Goal: Use online tool/utility: Utilize a website feature to perform a specific function

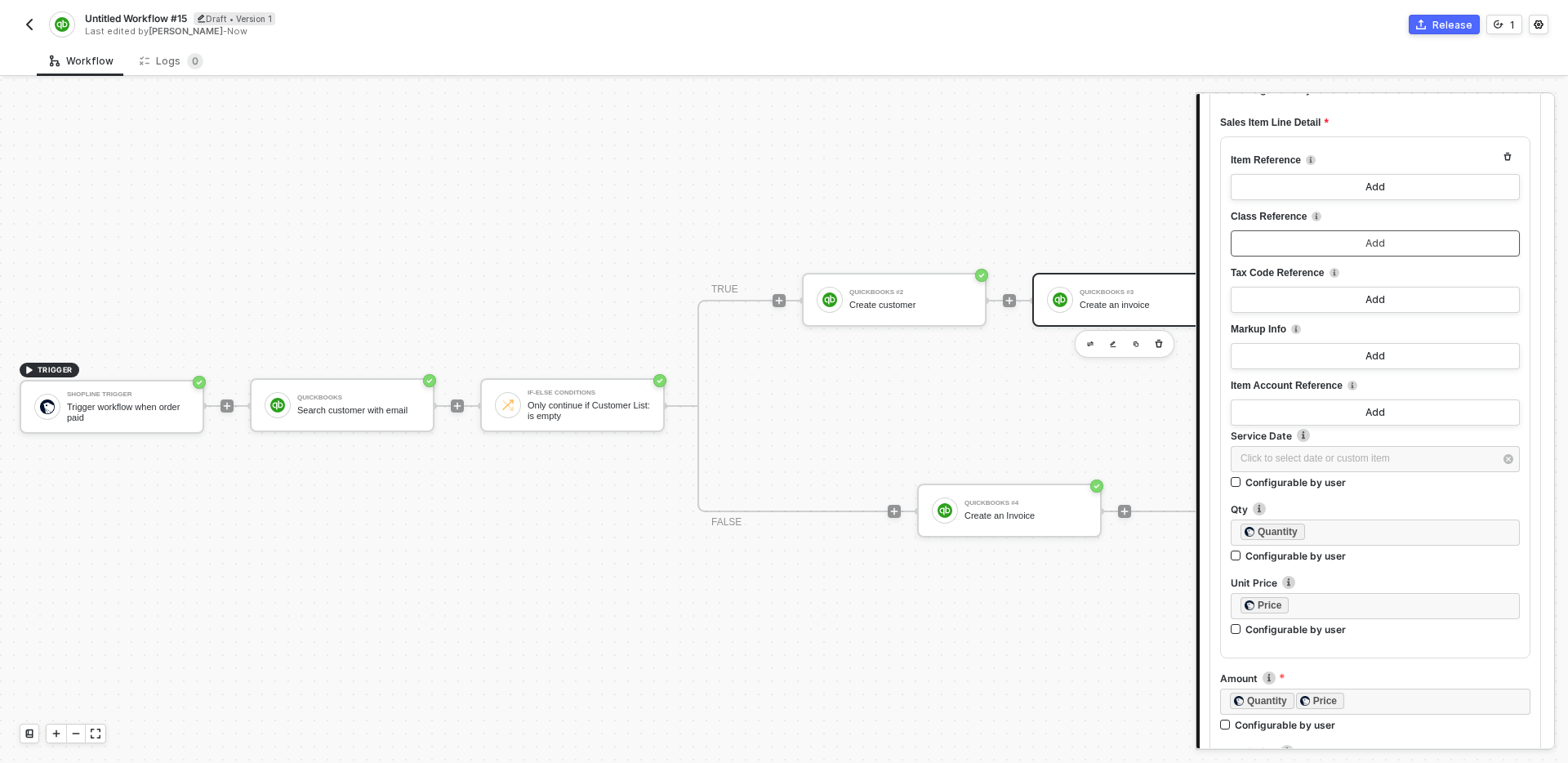
scroll to position [734, 0]
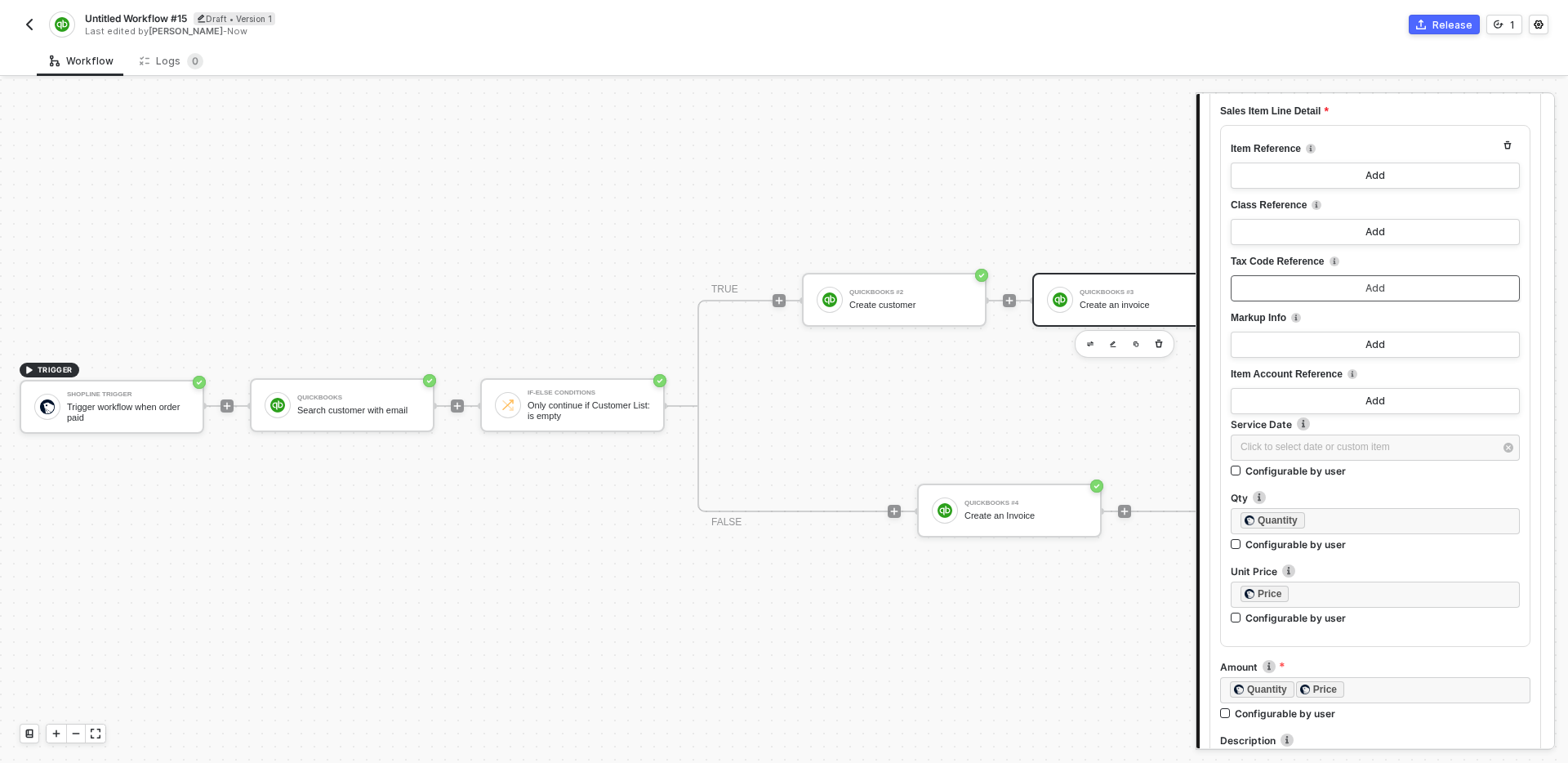
click at [1411, 294] on button "Add" at bounding box center [1375, 288] width 289 height 26
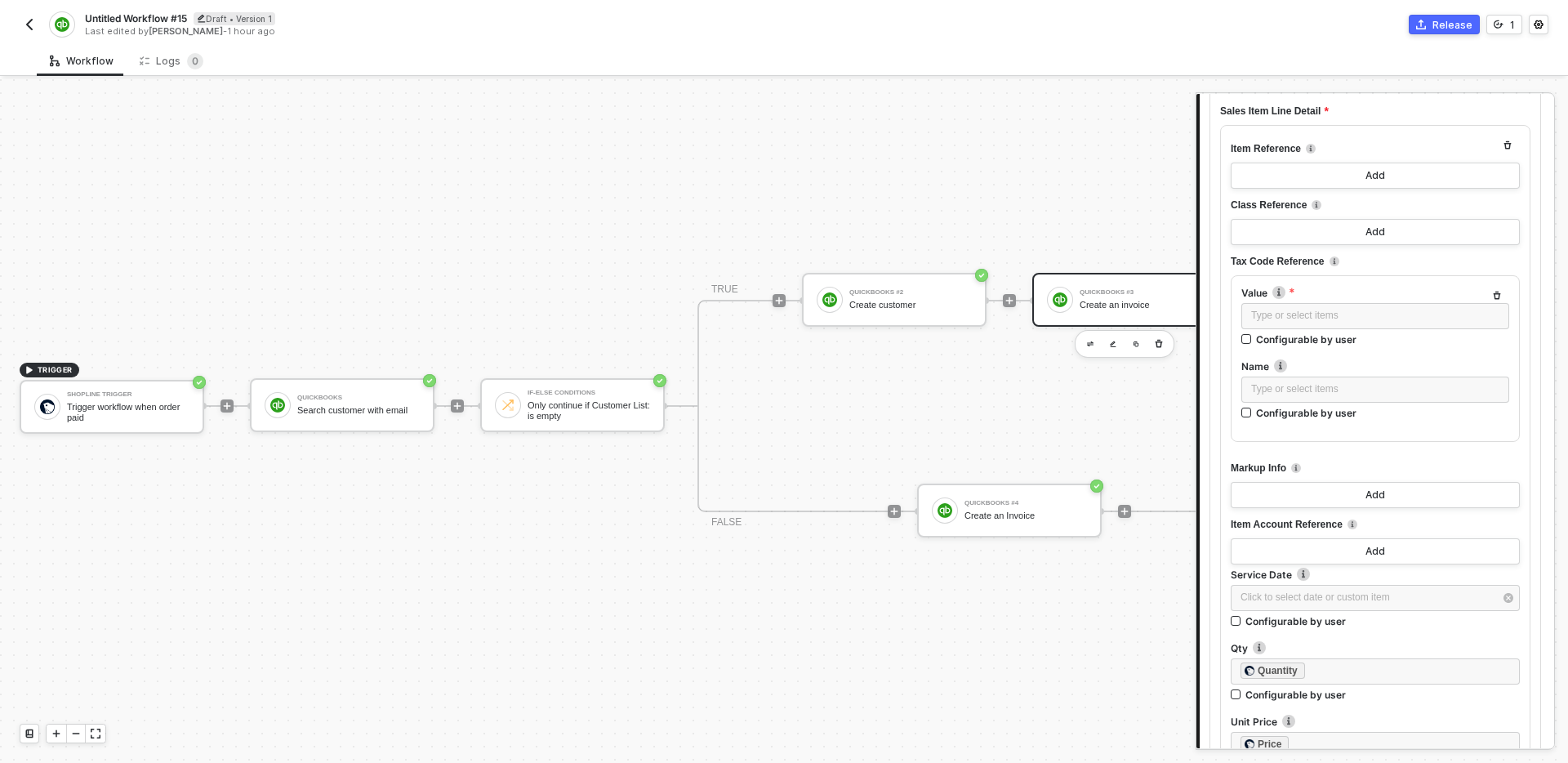
click at [1493, 301] on button "button" at bounding box center [1497, 296] width 20 height 20
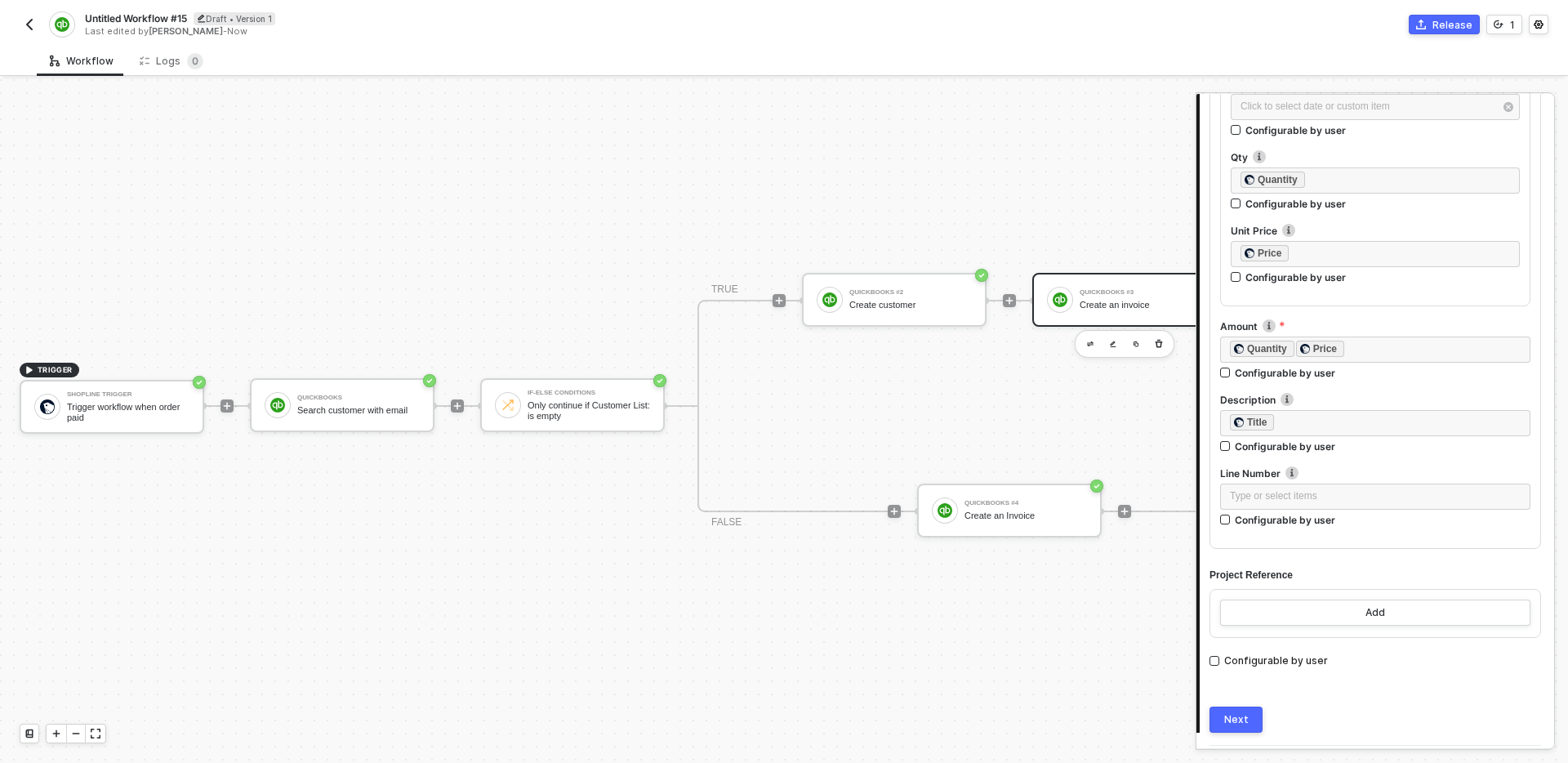
scroll to position [1122, 0]
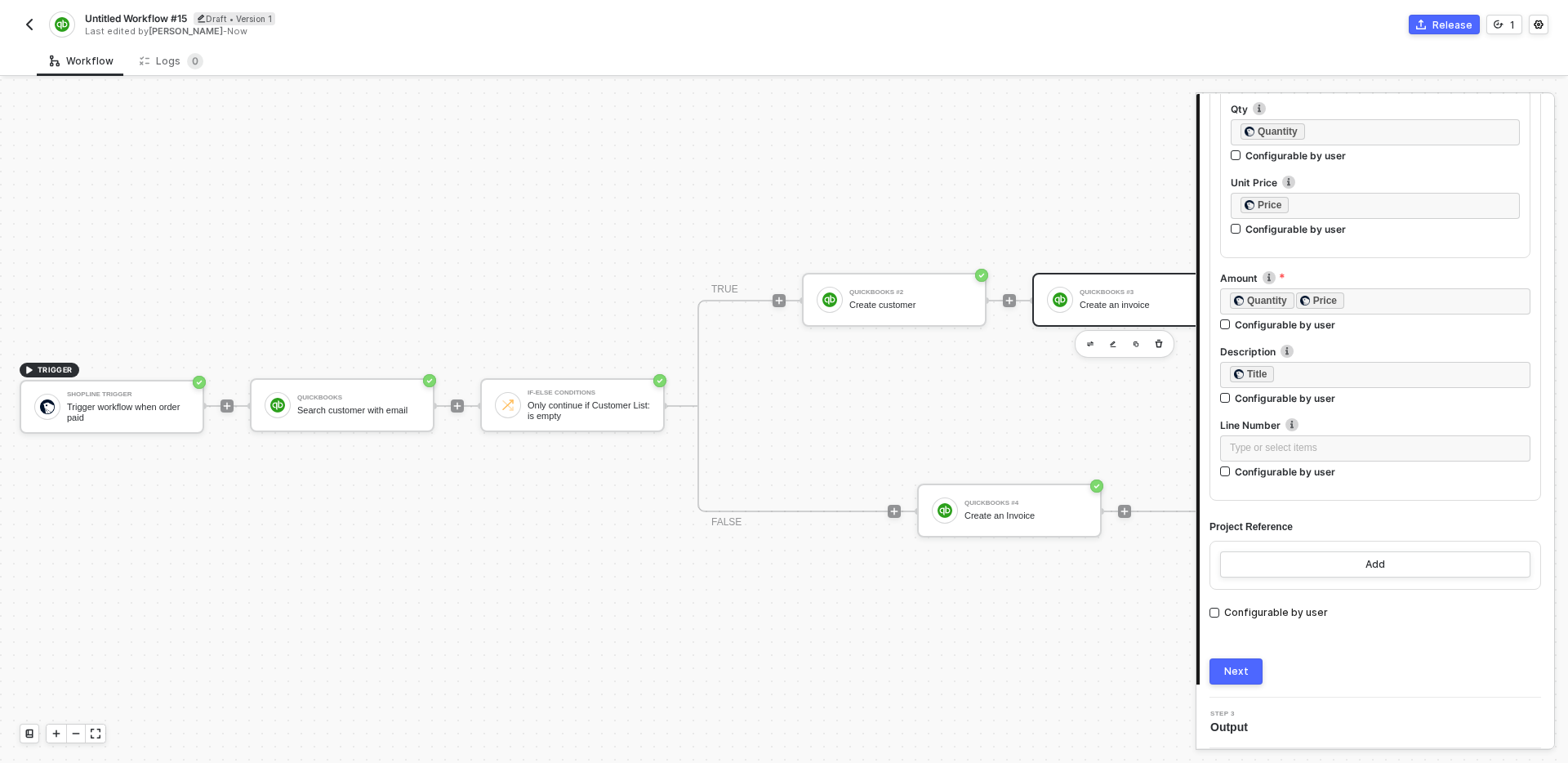
click at [1388, 497] on div "Switch to dynamic list mode Select a list Shopline Trigger: Line Items Configur…" at bounding box center [1375, 8] width 332 height 983
click at [1400, 507] on div "Sales Item Line Switch to dynamic list mode Select a list Shopline Trigger: Lin…" at bounding box center [1375, 56] width 332 height 1131
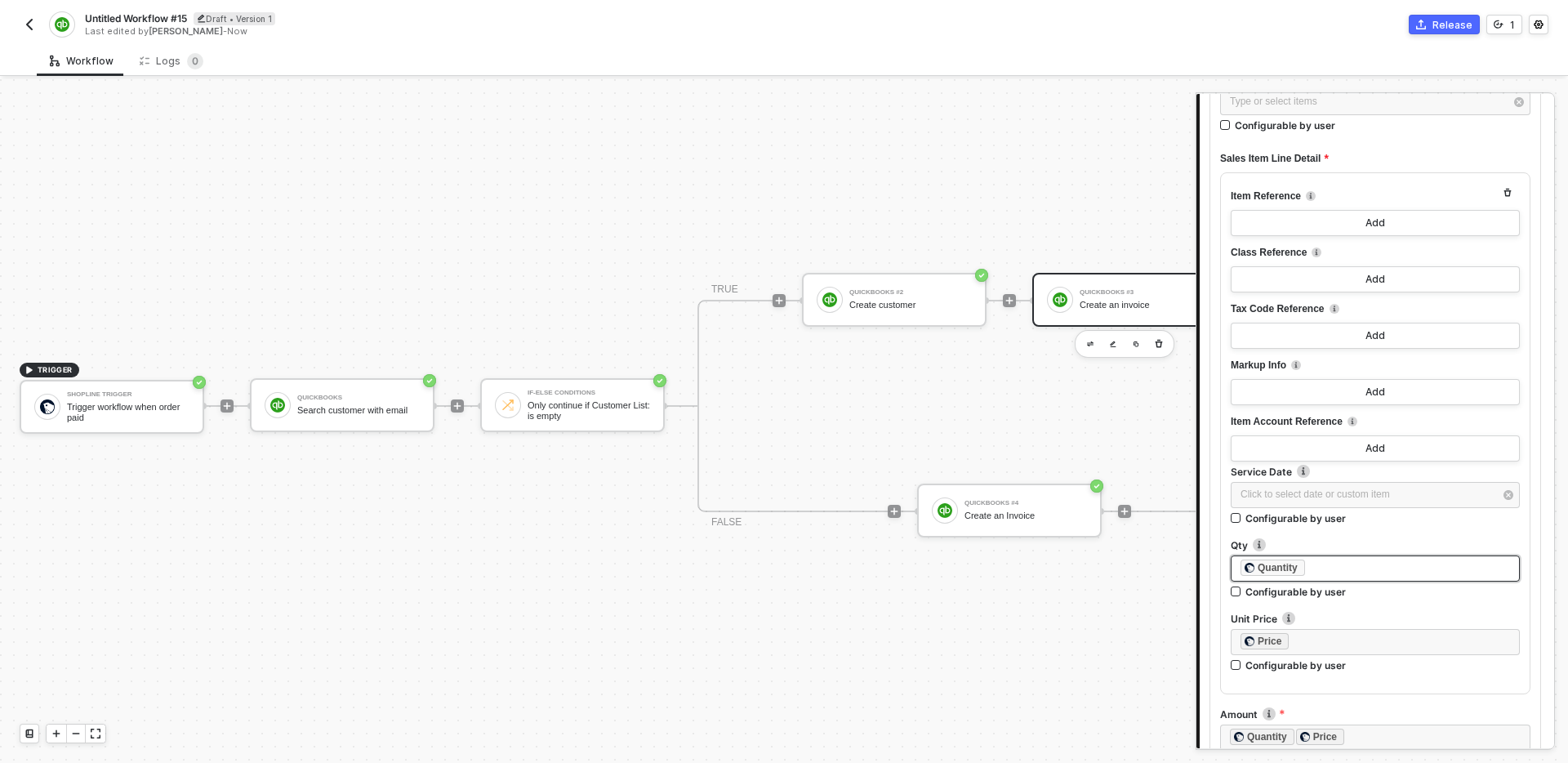
scroll to position [671, 0]
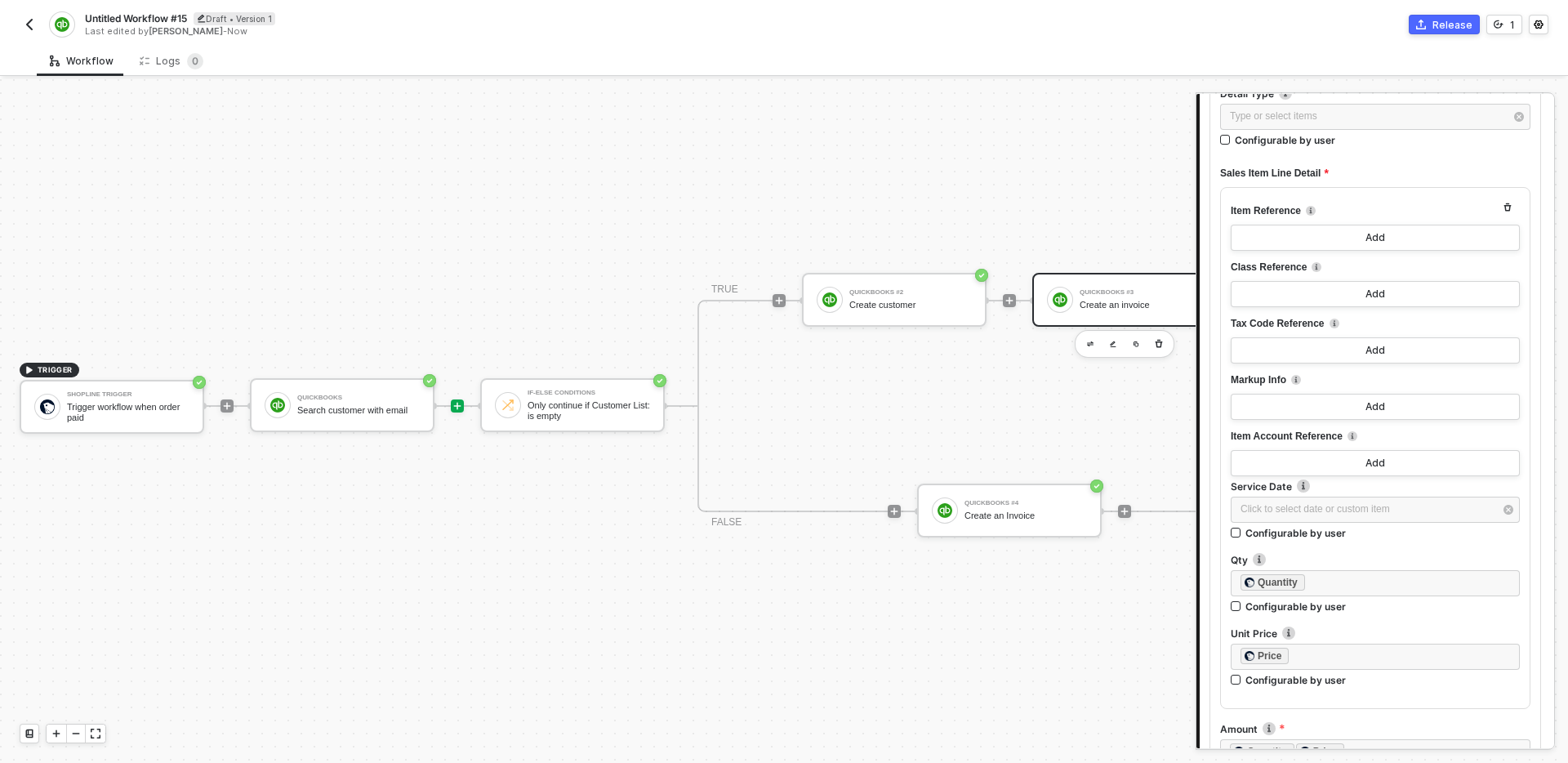
click at [461, 404] on icon "icon-play" at bounding box center [458, 406] width 10 height 10
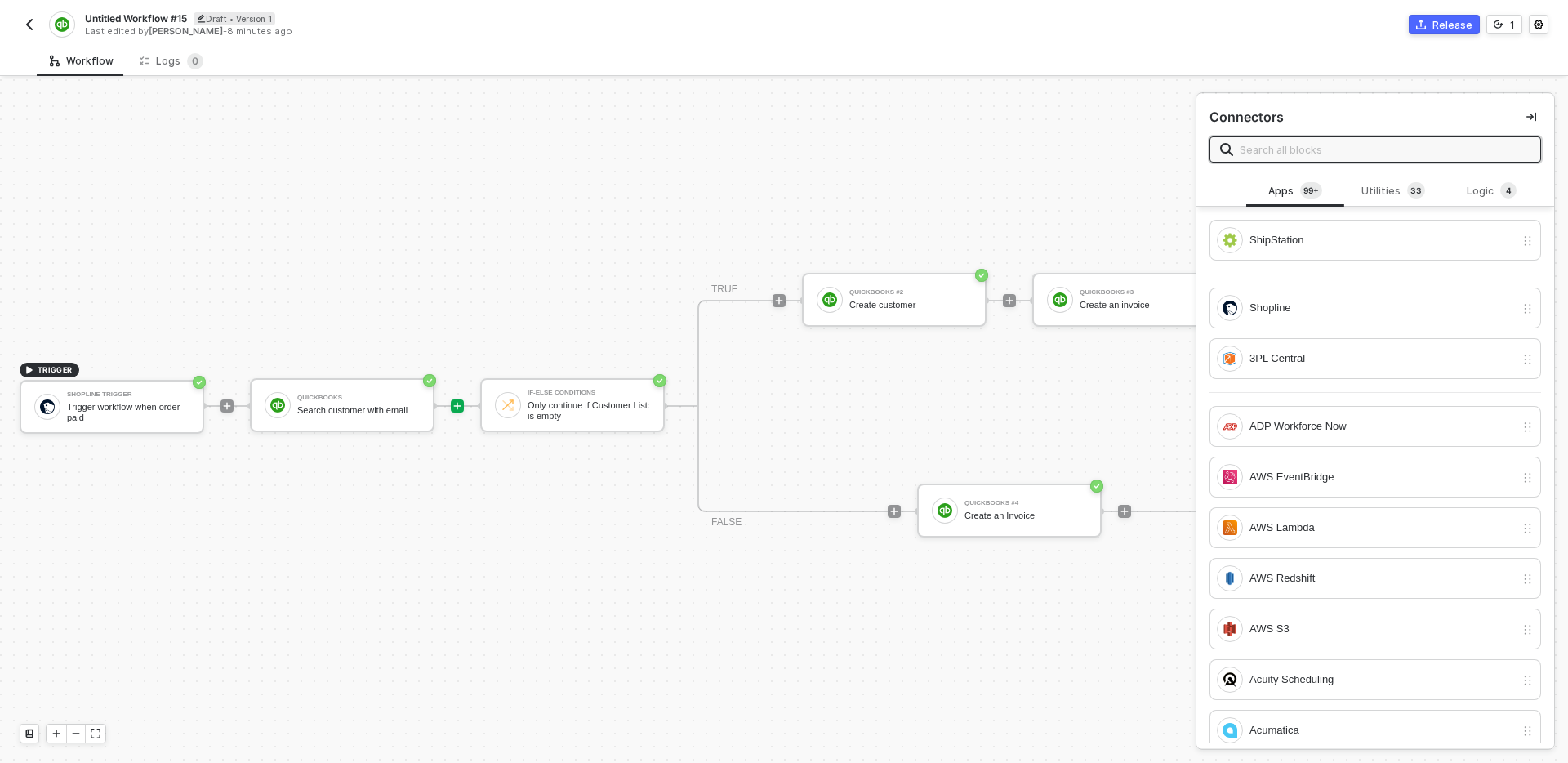
click at [1343, 141] on input "text" at bounding box center [1385, 149] width 291 height 18
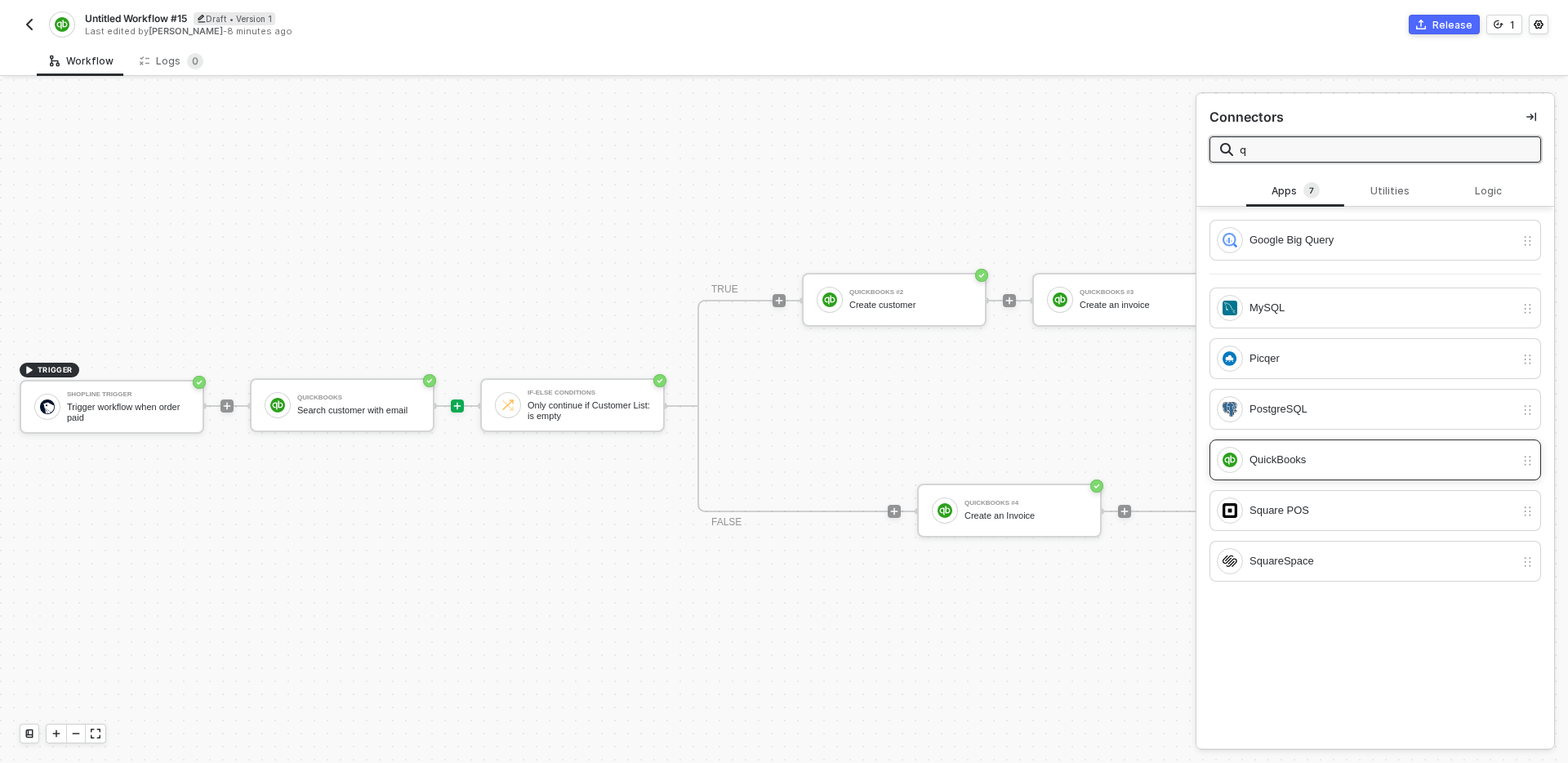
type input "q"
click at [1348, 462] on div "QuickBooks" at bounding box center [1382, 460] width 265 height 18
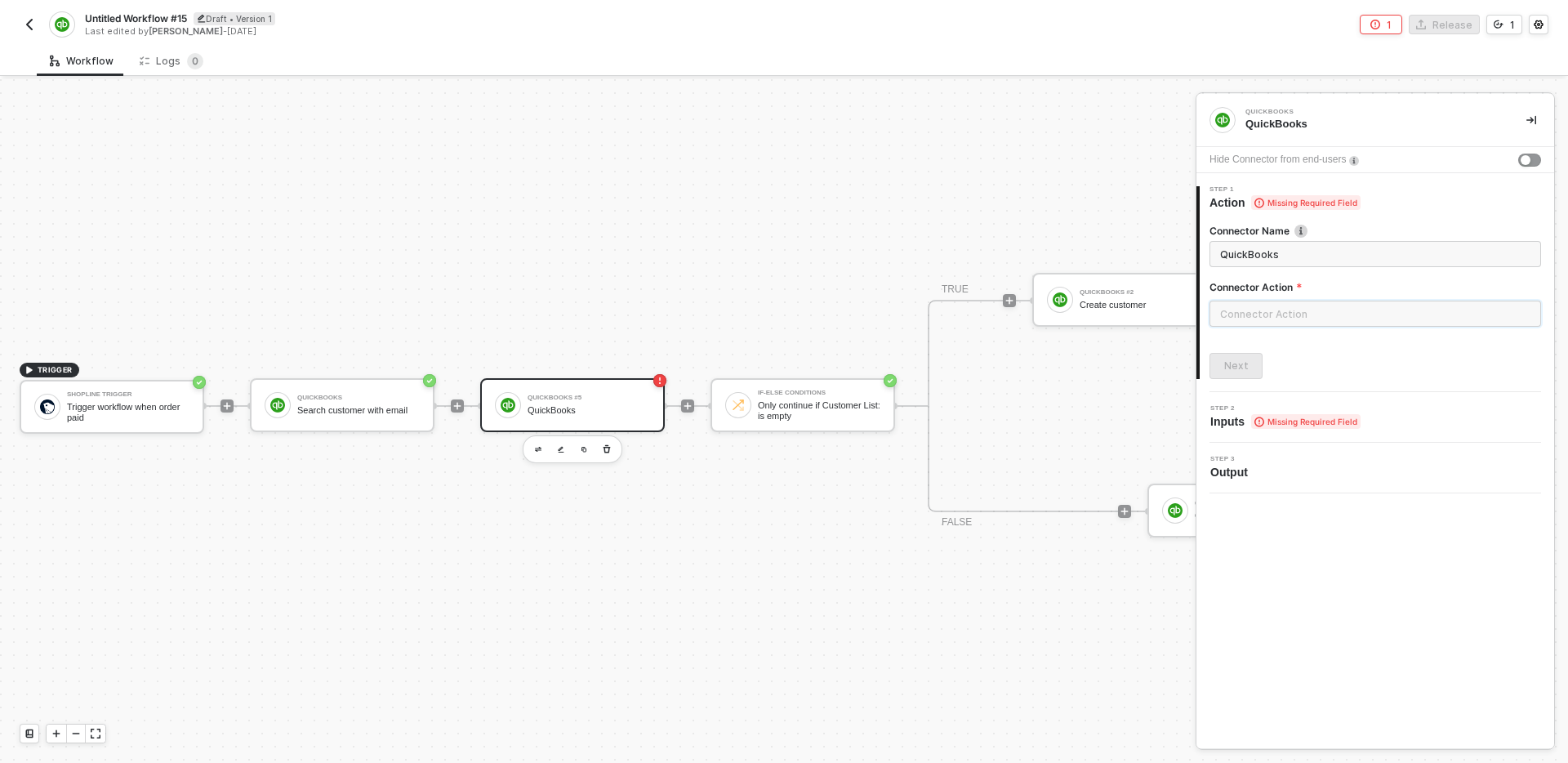
click at [1340, 323] on input "text" at bounding box center [1375, 313] width 332 height 26
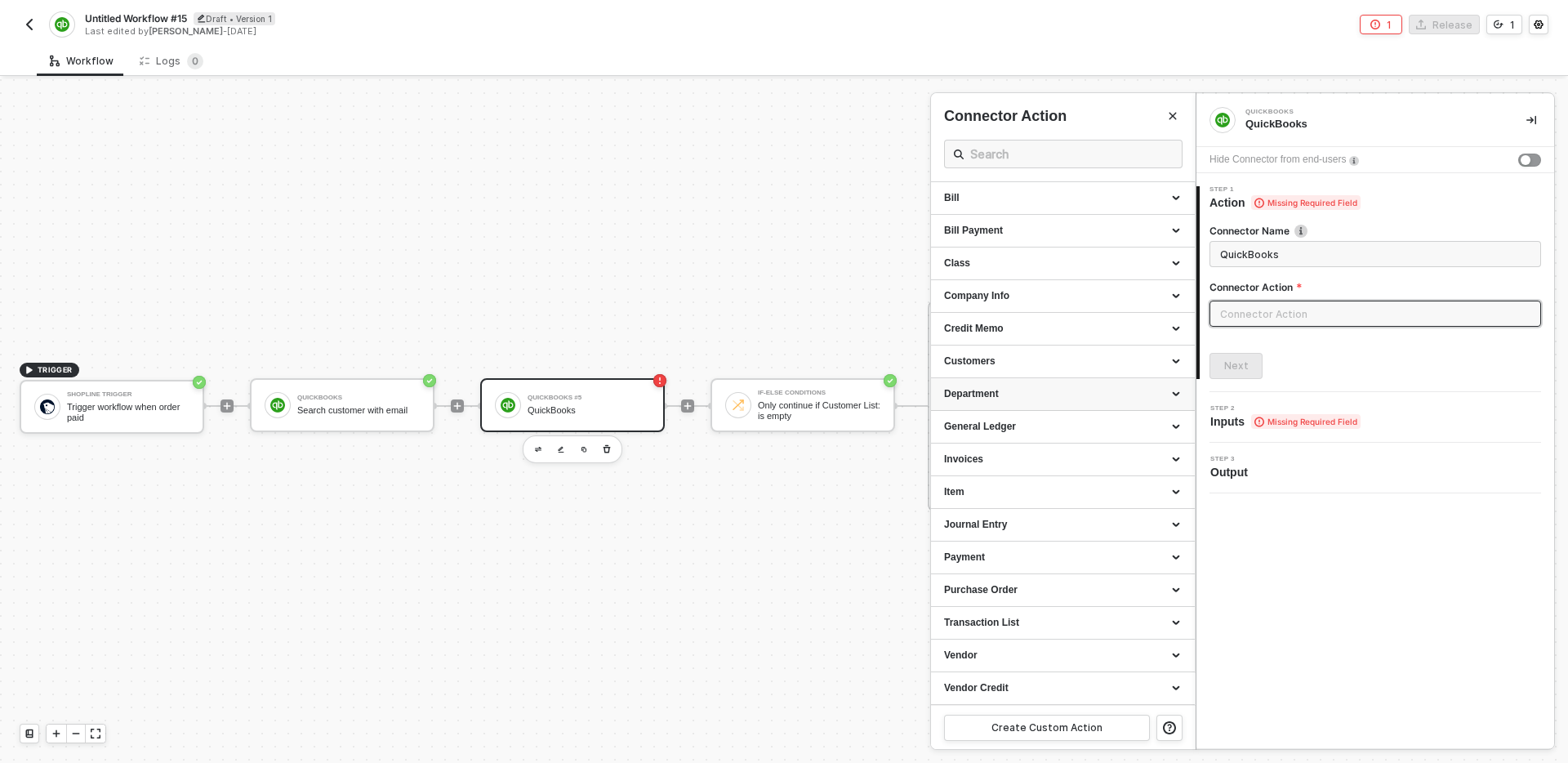
scroll to position [0, 0]
click at [1024, 148] on input "text" at bounding box center [1063, 153] width 186 height 20
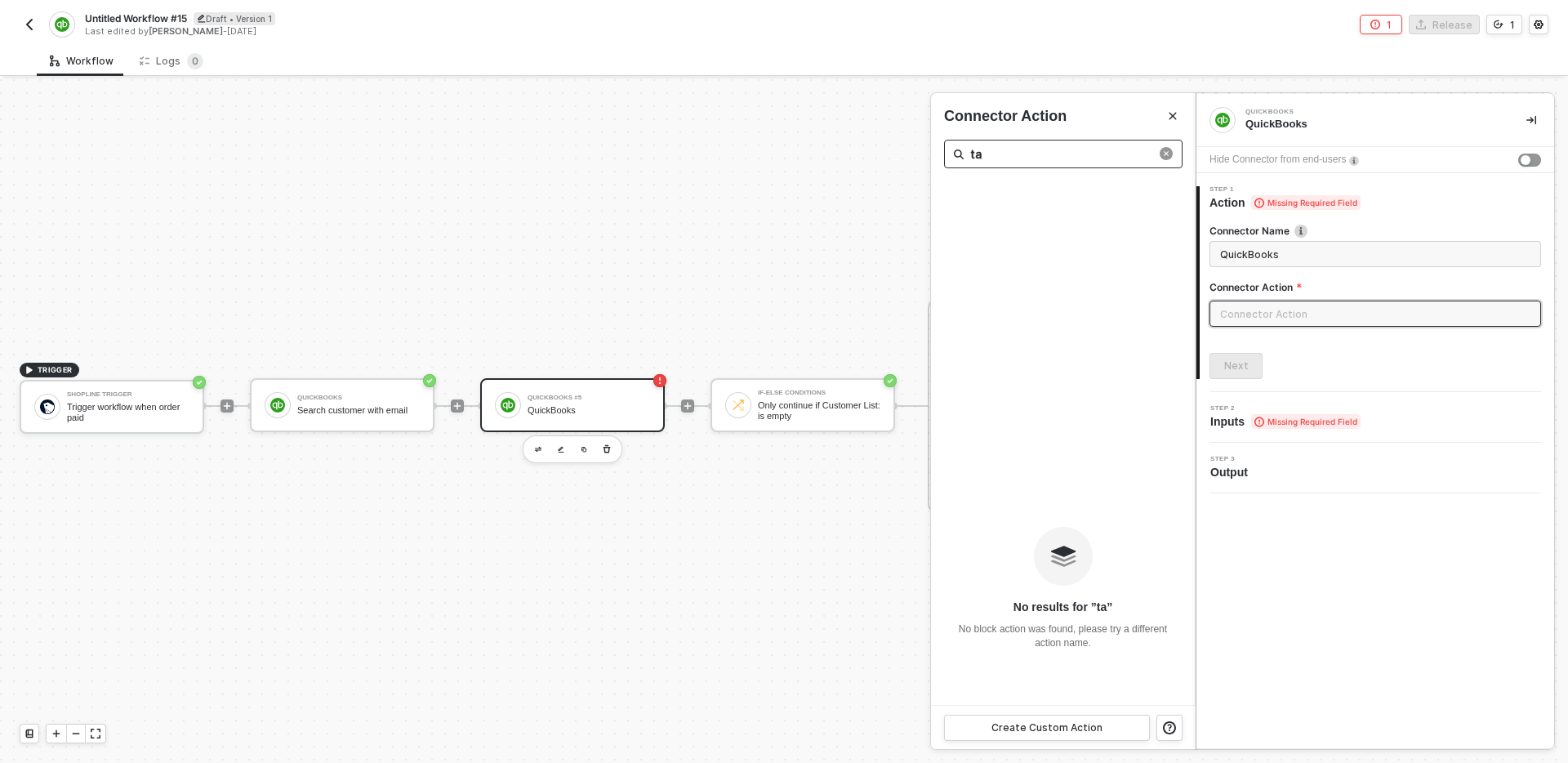
type input "t"
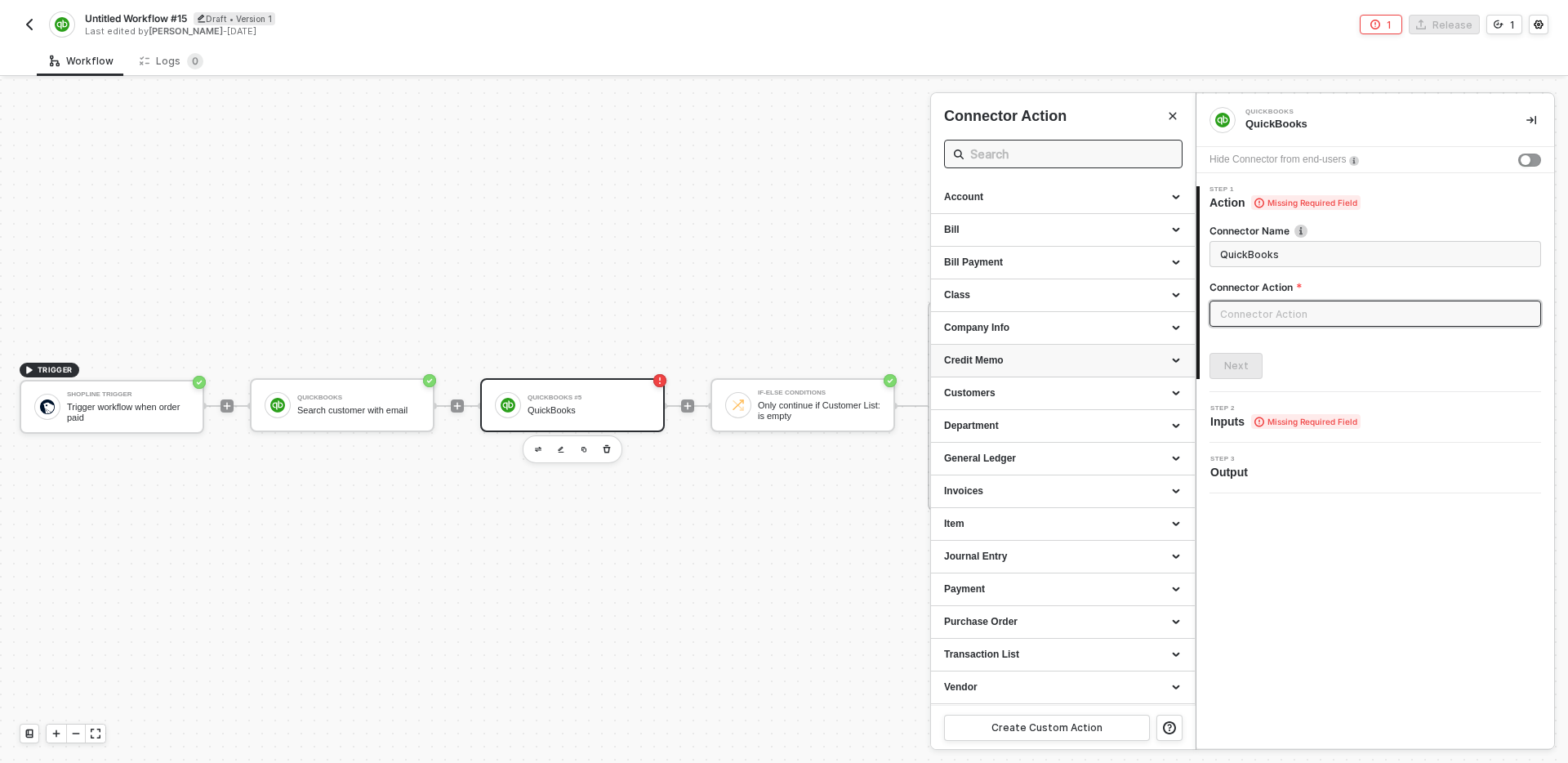
scroll to position [32, 0]
click at [1052, 725] on div "Create Custom Action" at bounding box center [1046, 728] width 111 height 13
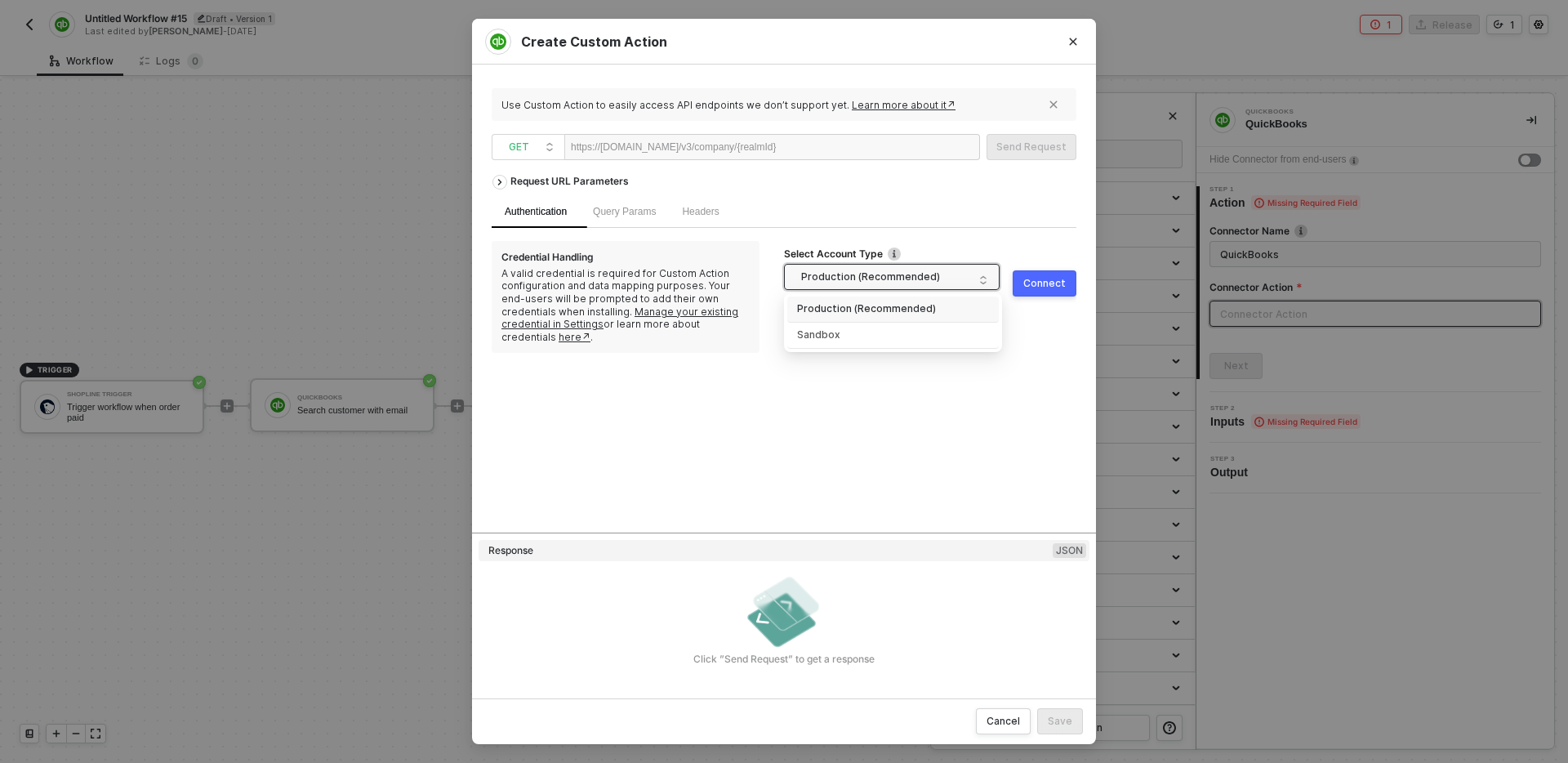
click at [886, 271] on span "Production (Recommended)" at bounding box center [894, 276] width 188 height 24
click at [923, 428] on div "Request URL Parameters Authentication Query Params Headers Credential Handling …" at bounding box center [784, 349] width 584 height 365
click at [619, 214] on span "Query Params" at bounding box center [624, 212] width 63 height 12
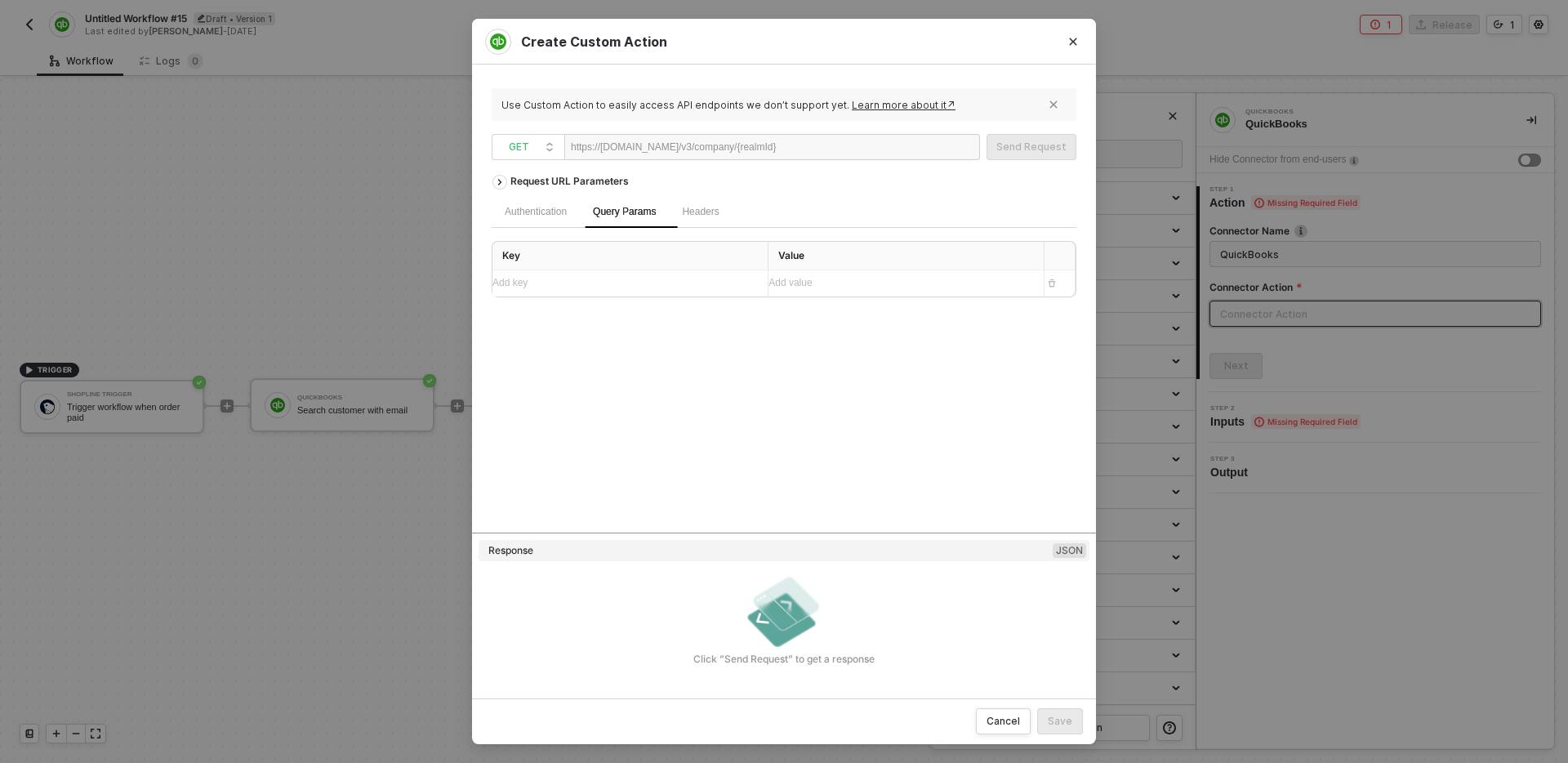
click at [718, 221] on div "Headers" at bounding box center [699, 212] width 63 height 32
click at [539, 195] on div "Request URL Parameters" at bounding box center [569, 181] width 135 height 29
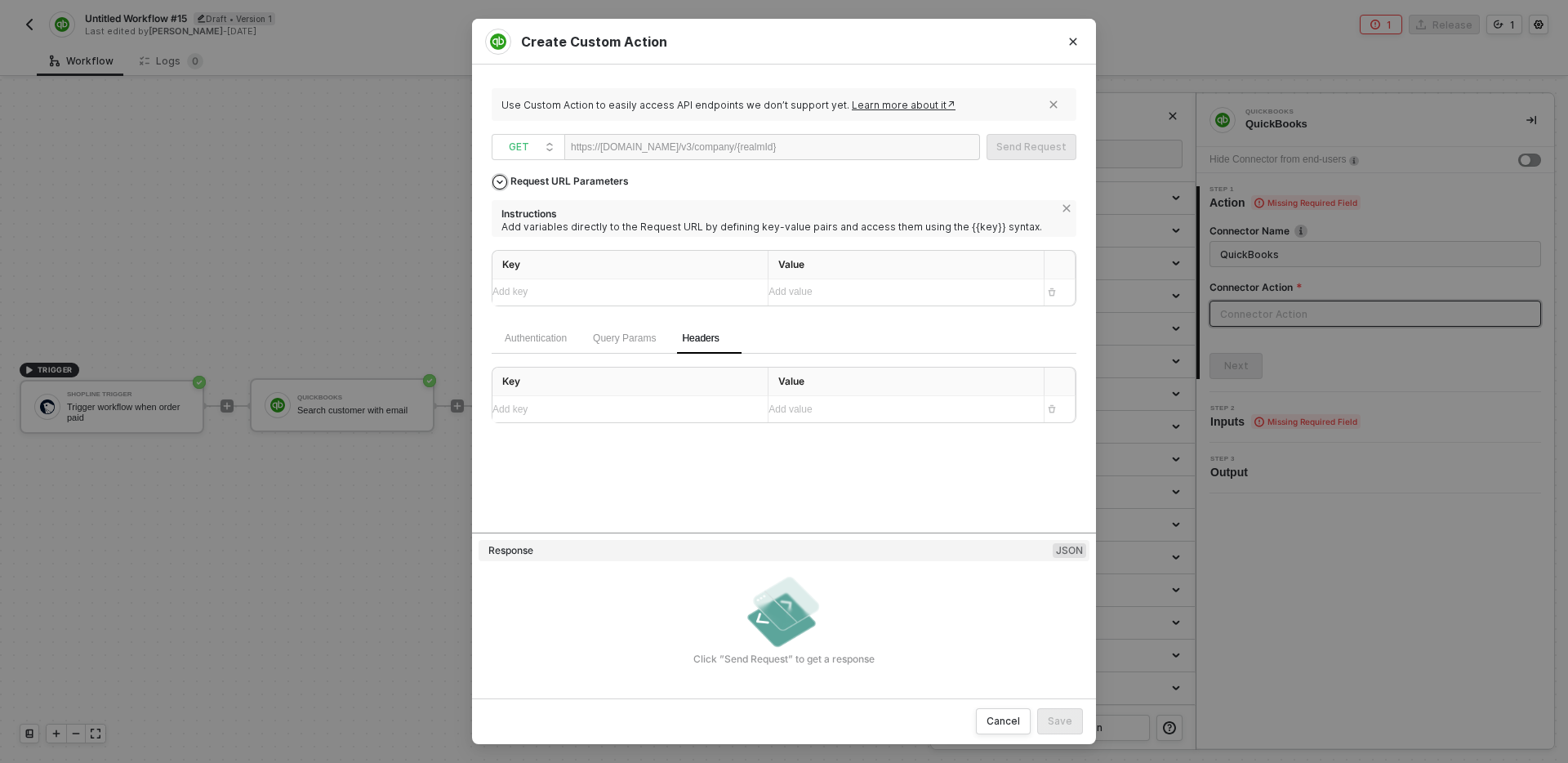
click at [559, 180] on div "Request URL Parameters" at bounding box center [569, 181] width 135 height 29
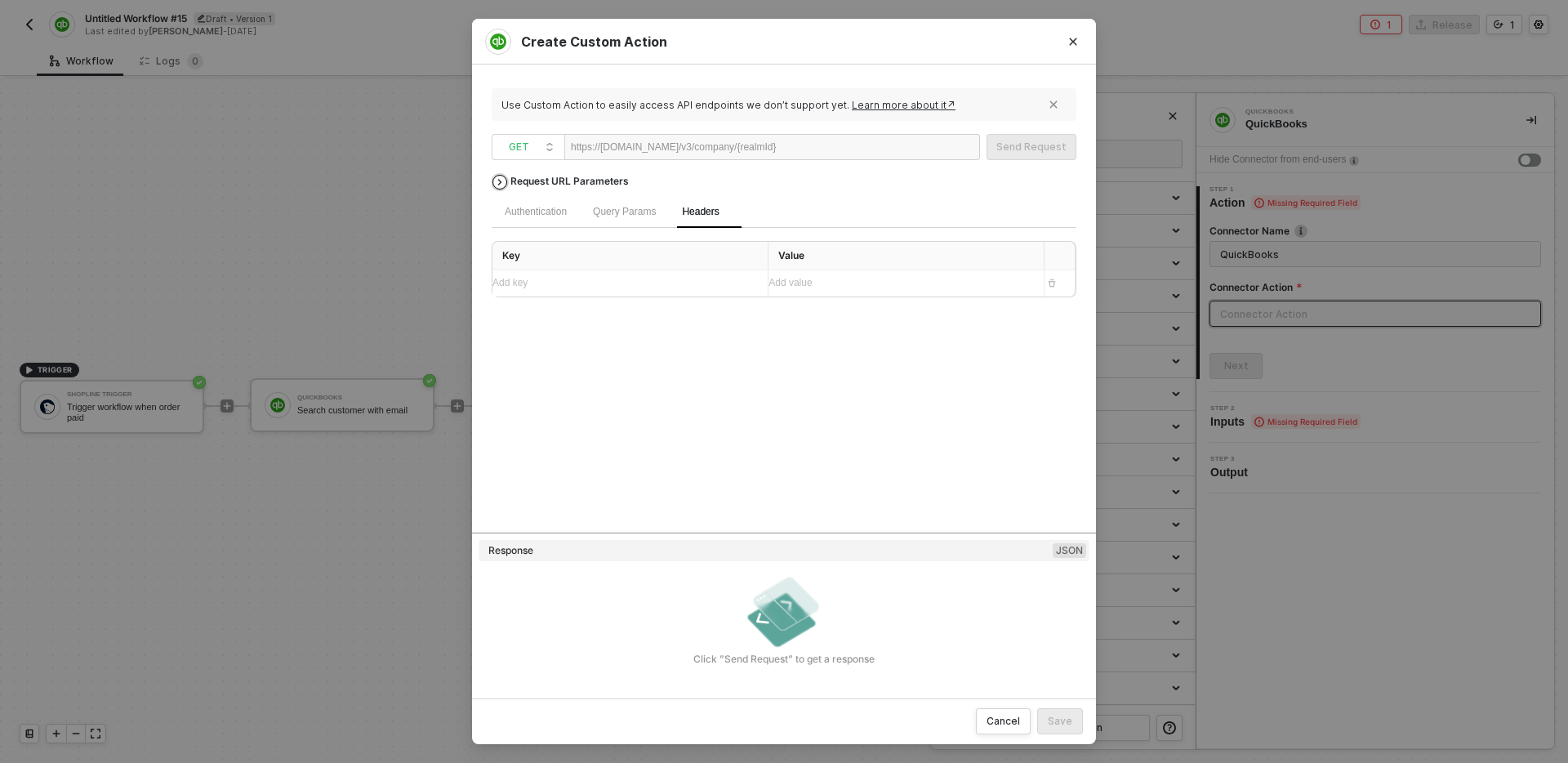
click at [559, 180] on div "Request URL Parameters" at bounding box center [569, 181] width 135 height 29
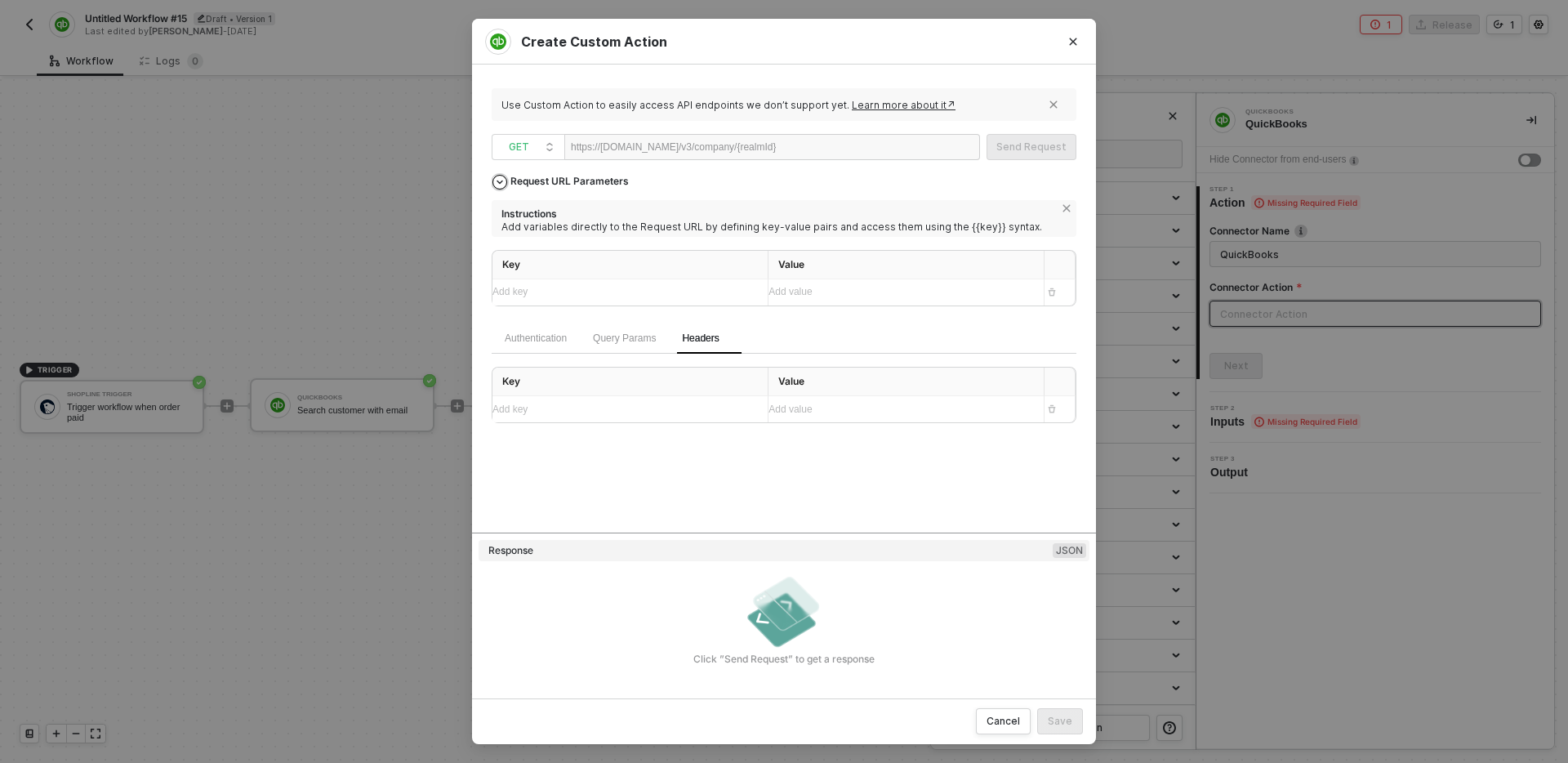
click at [559, 180] on div "Request URL Parameters" at bounding box center [569, 181] width 135 height 29
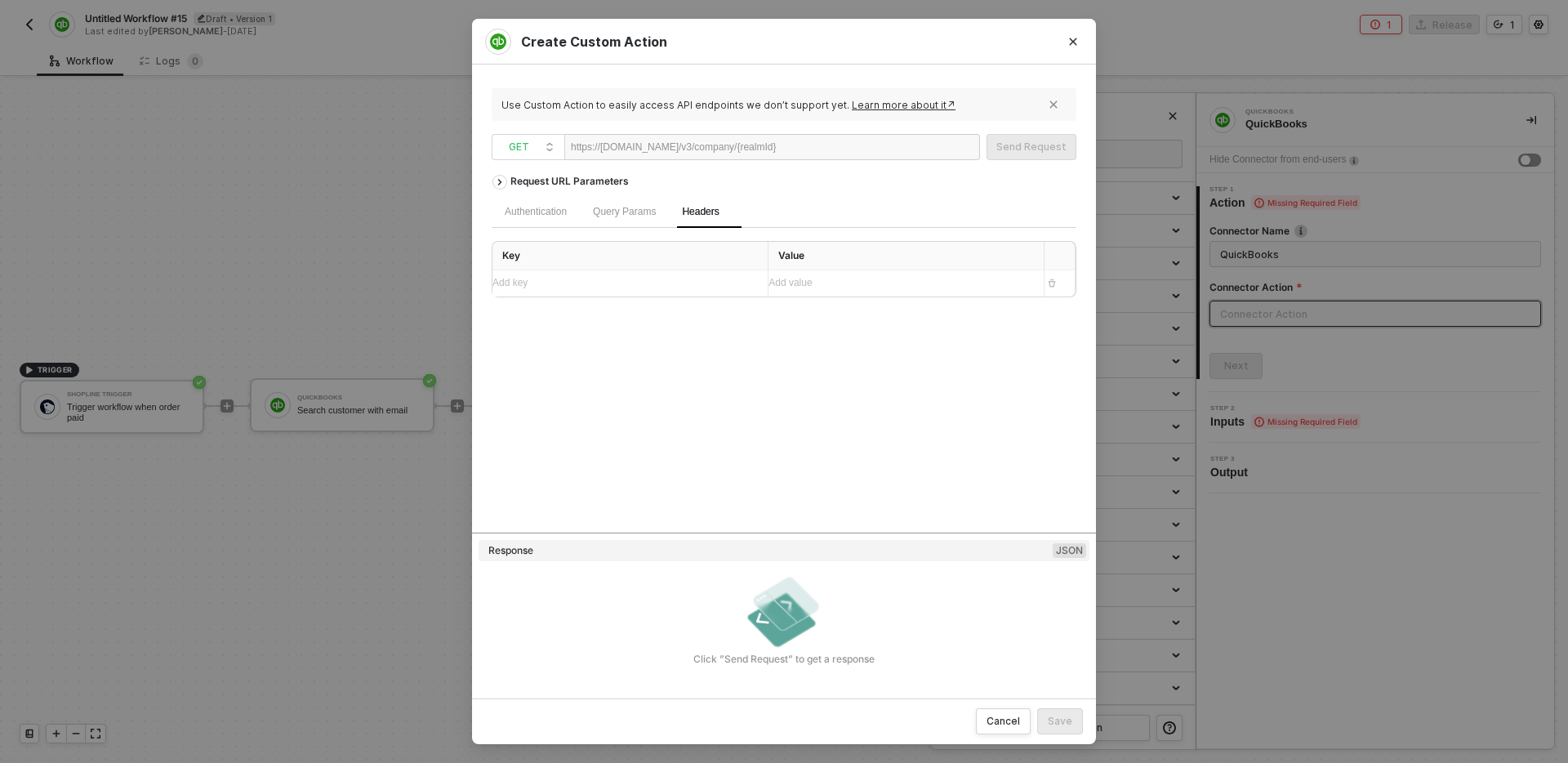
click at [775, 444] on div "Request URL Parameters Authentication Query Params Headers Key Value Add key ﻿ …" at bounding box center [784, 349] width 584 height 365
click at [1046, 106] on button "button" at bounding box center [1054, 104] width 25 height 26
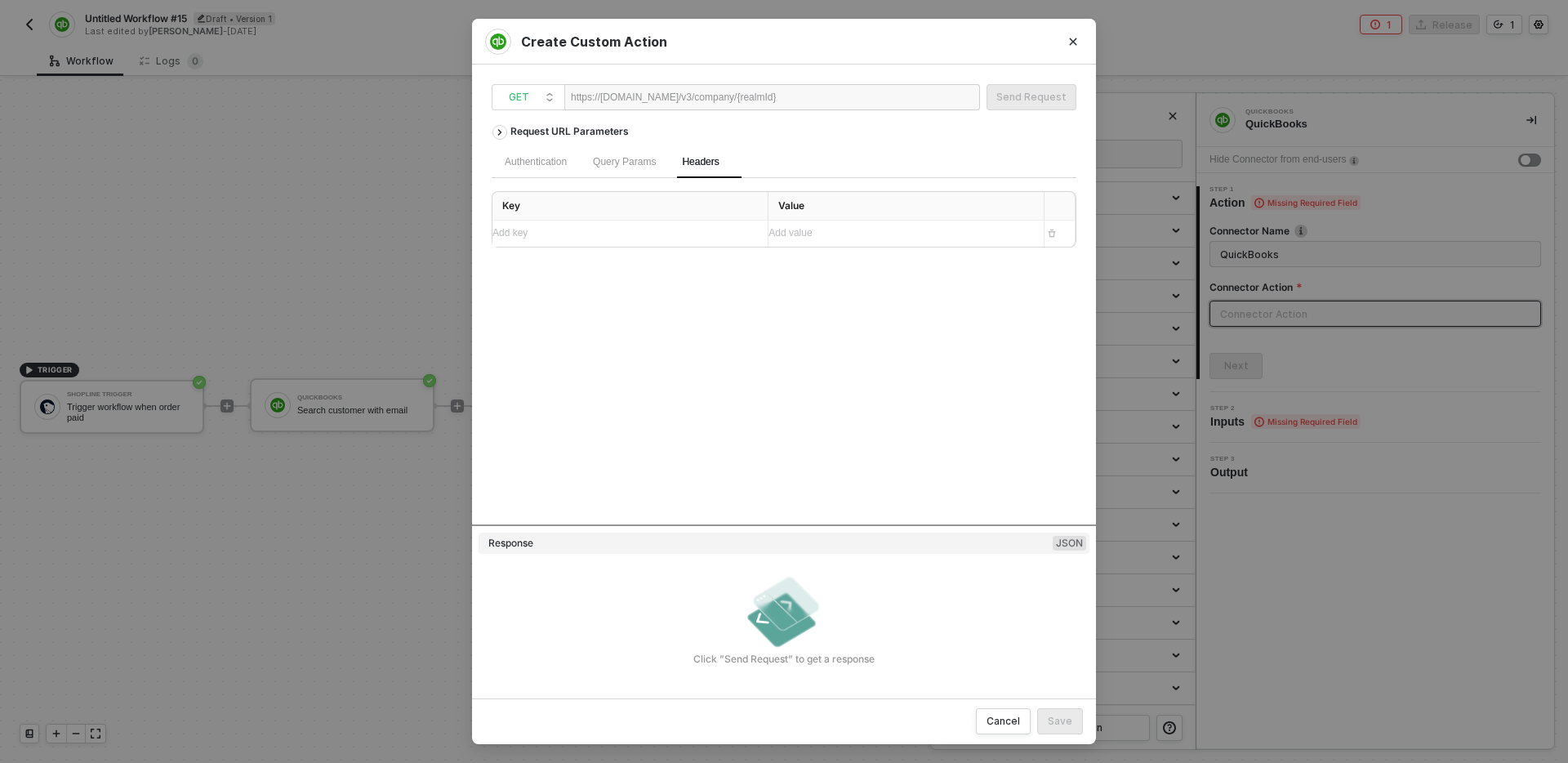
click at [809, 339] on div "Request URL Parameters Authentication Query Params Headers Key Value Add key ﻿ …" at bounding box center [784, 320] width 584 height 408
click at [1080, 40] on button "Close" at bounding box center [1072, 41] width 26 height 26
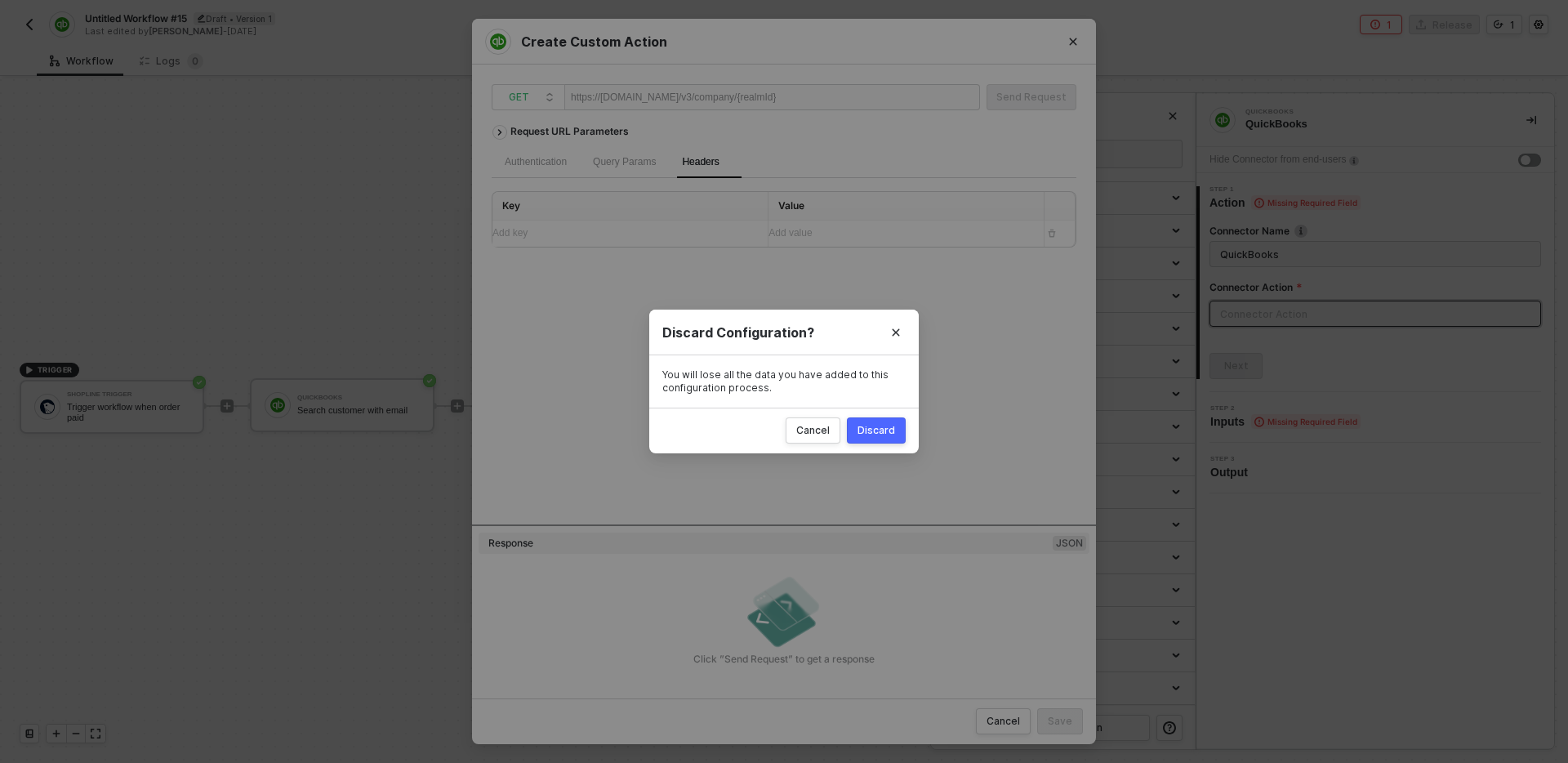
click at [876, 429] on div "Discard" at bounding box center [875, 430] width 38 height 13
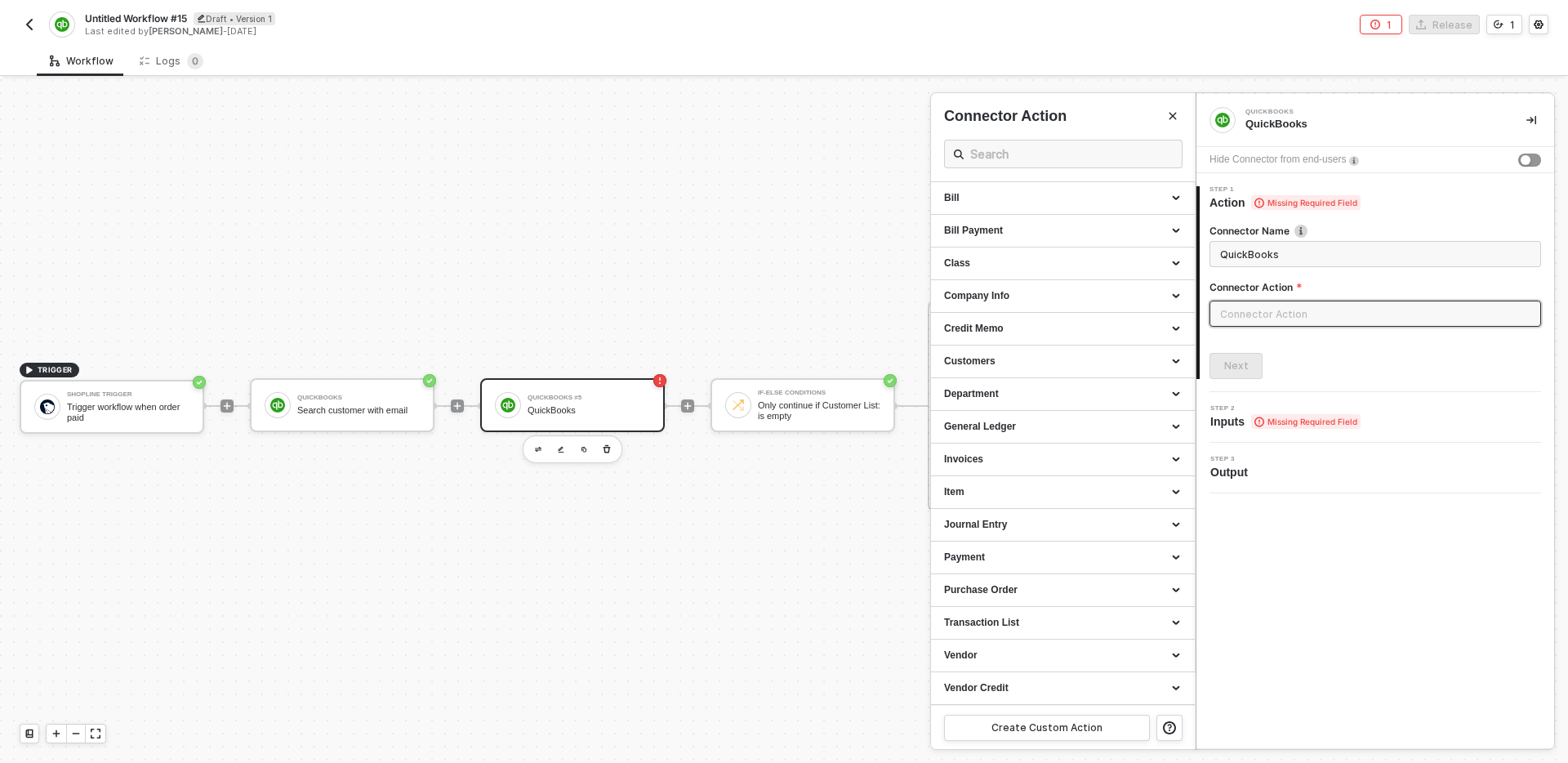
click at [182, 494] on div at bounding box center [784, 421] width 1568 height 684
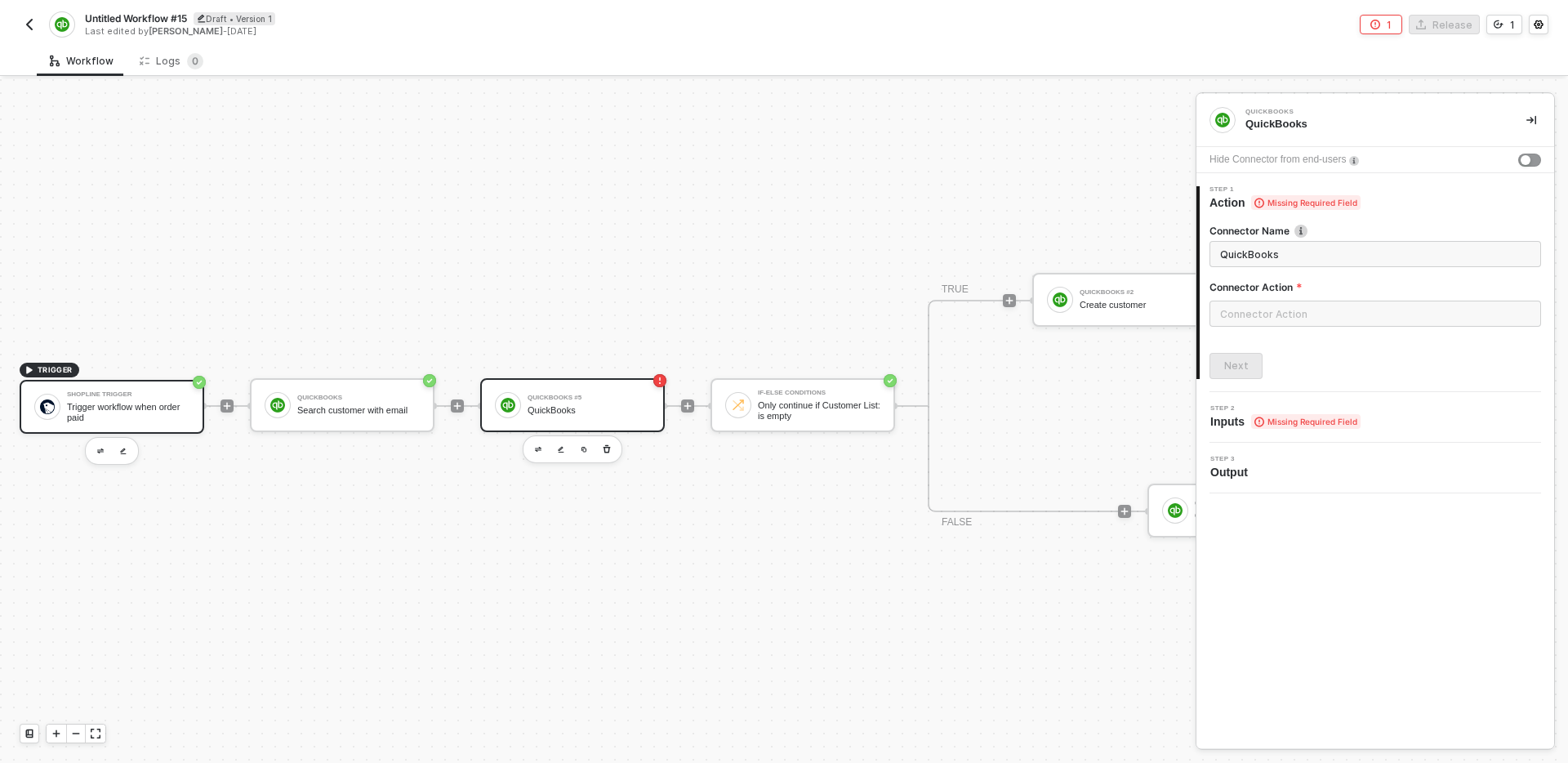
click at [109, 416] on div "Trigger workflow when order paid" at bounding box center [128, 412] width 123 height 20
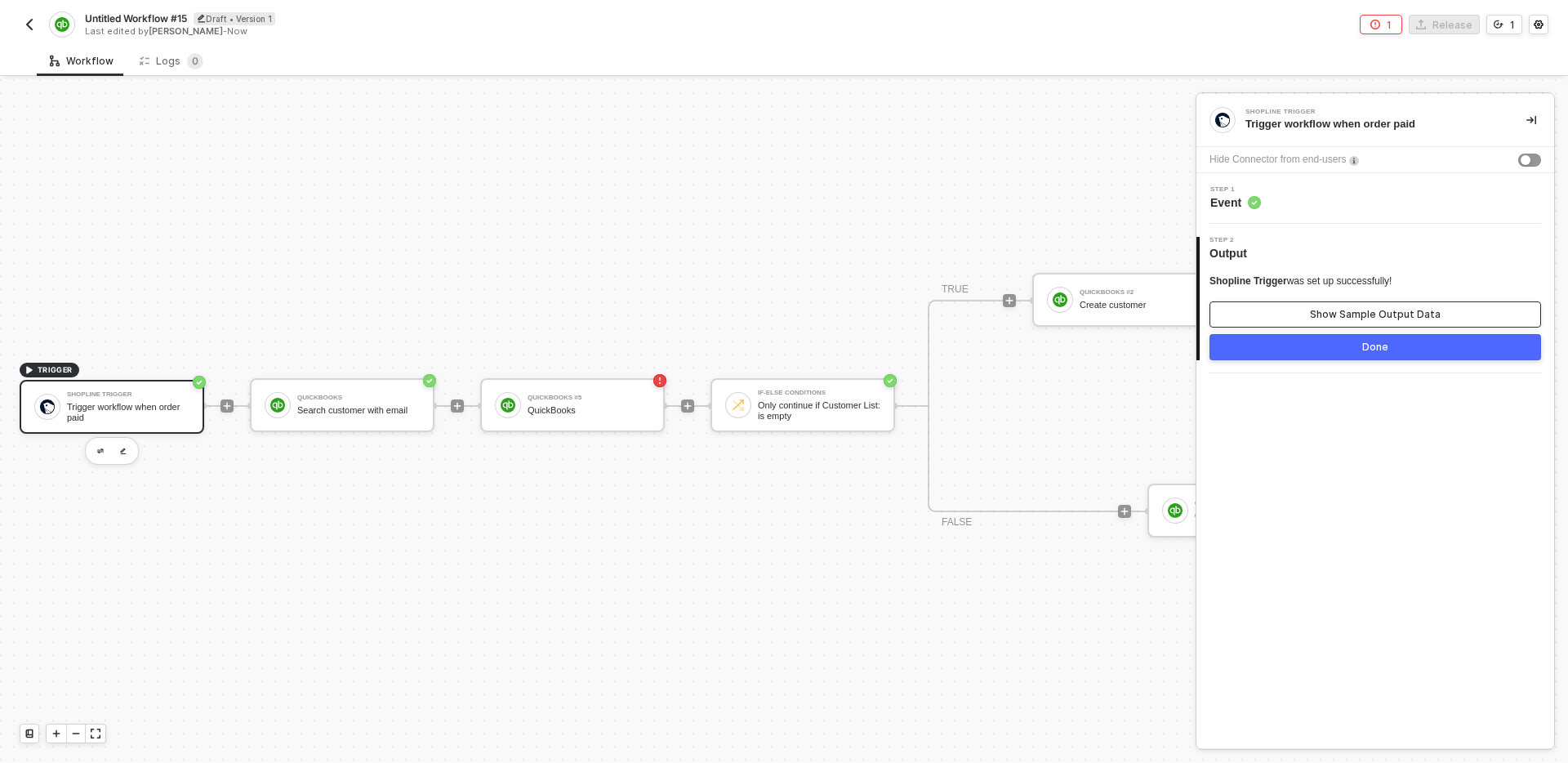
click at [1329, 305] on button "Show Sample Output Data" at bounding box center [1375, 314] width 332 height 26
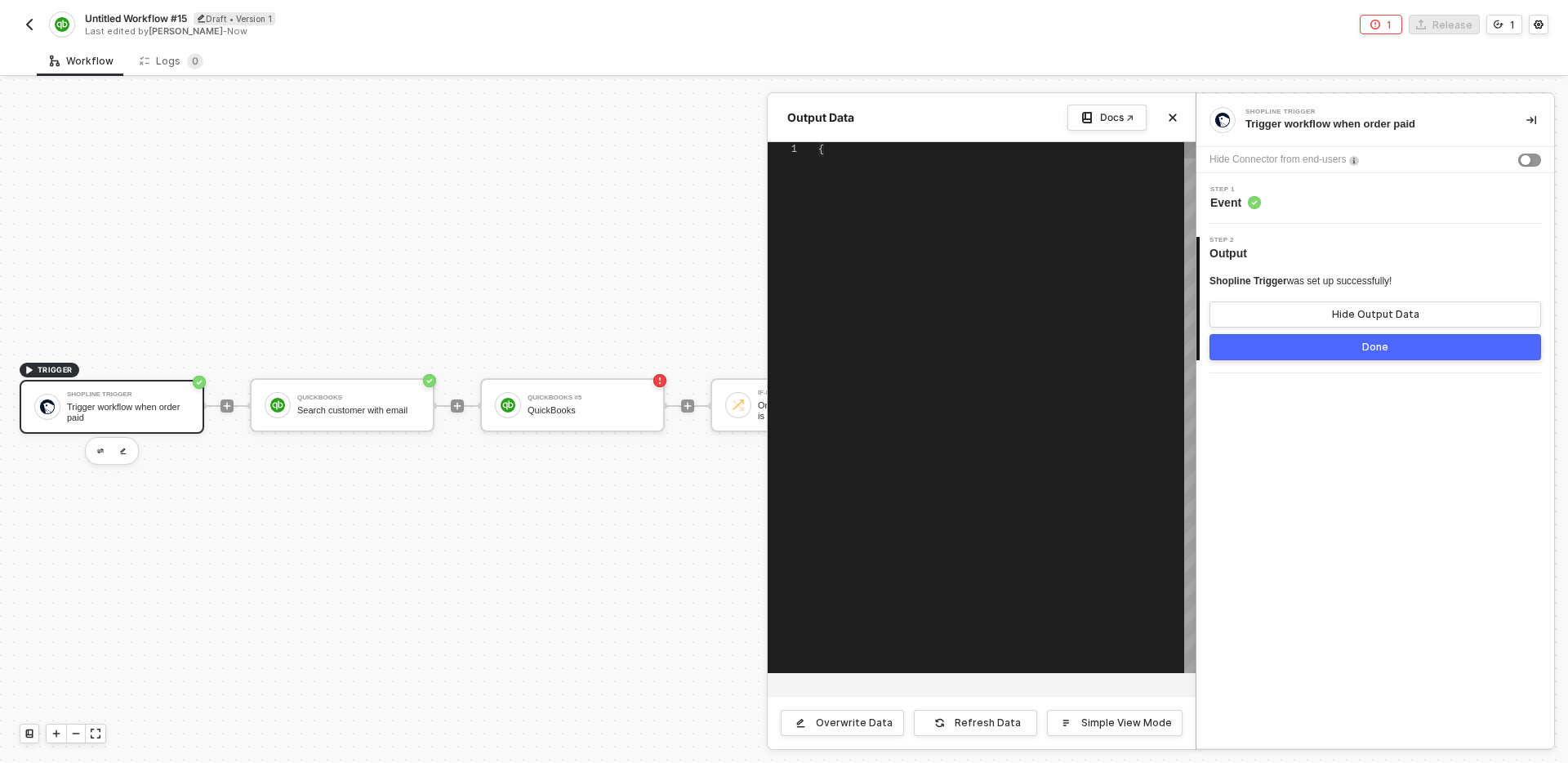
type textarea "{ "name": "D101", "id": "21069406067532696210781077", "app_id": "SL201", "subto…"
